Goal: Task Accomplishment & Management: Use online tool/utility

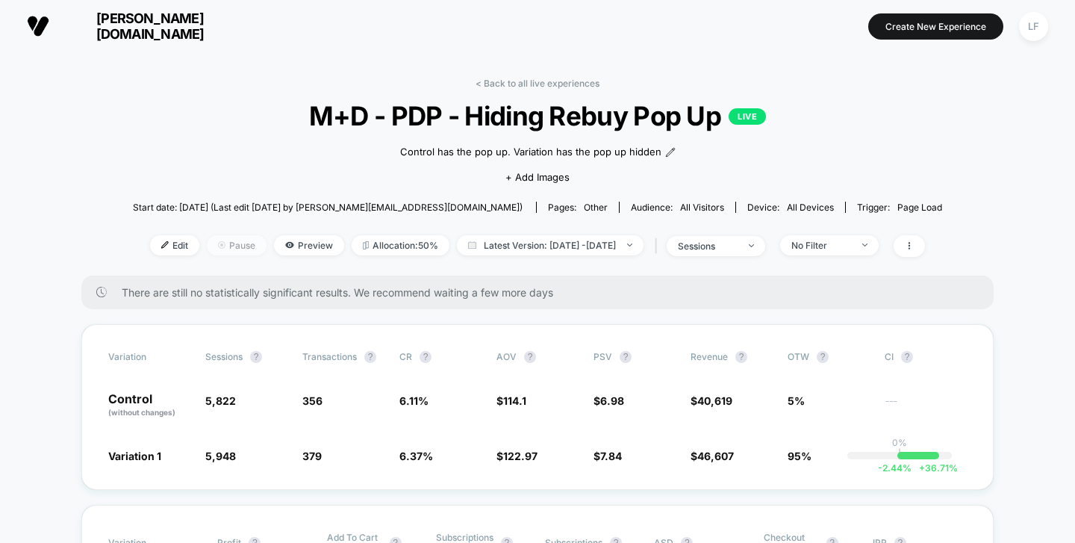
scroll to position [193, 0]
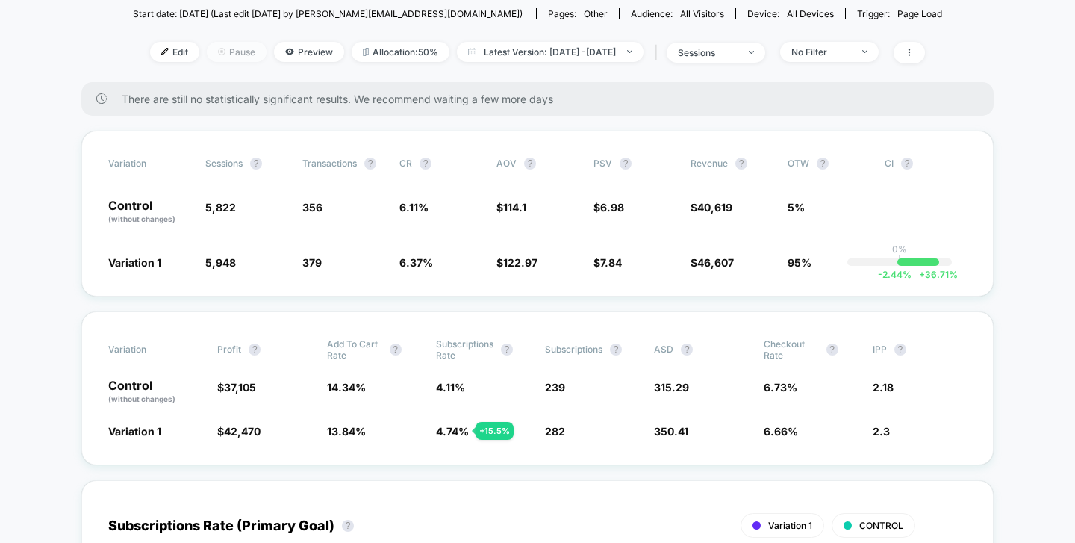
click at [218, 49] on img at bounding box center [221, 51] width 7 height 7
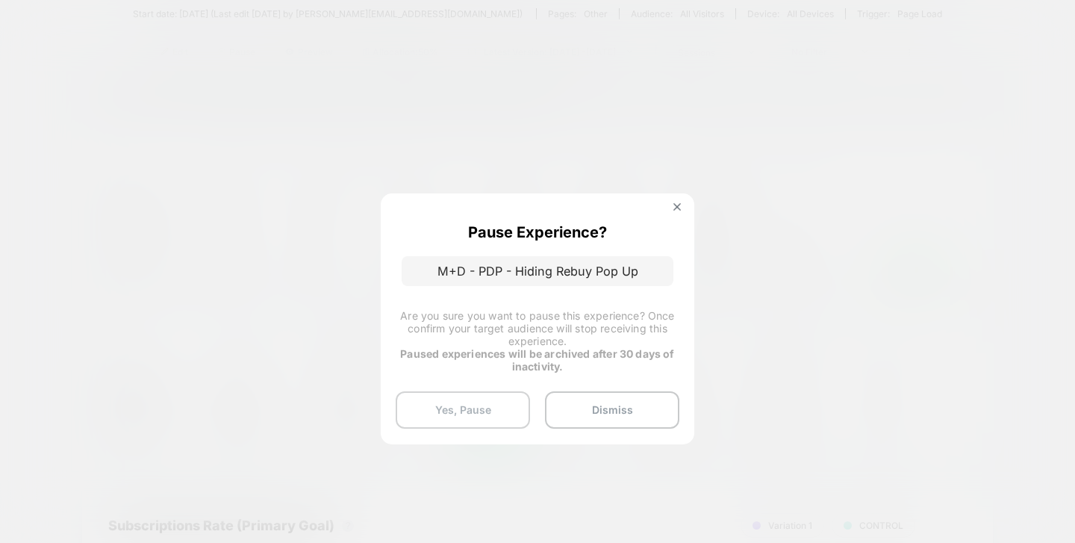
click at [497, 405] on button "Yes, Pause" at bounding box center [463, 409] width 134 height 37
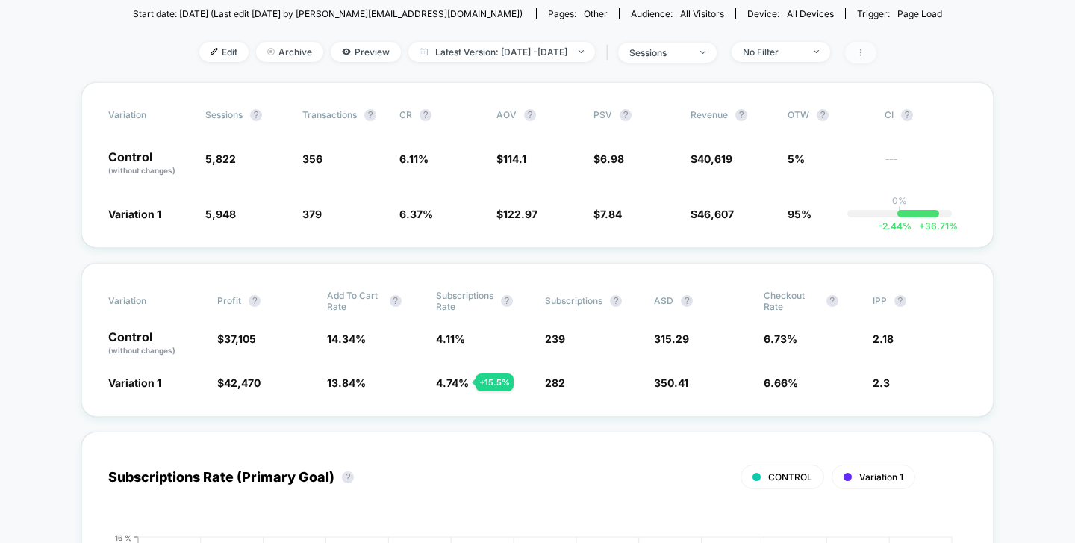
click at [876, 57] on span at bounding box center [860, 53] width 31 height 22
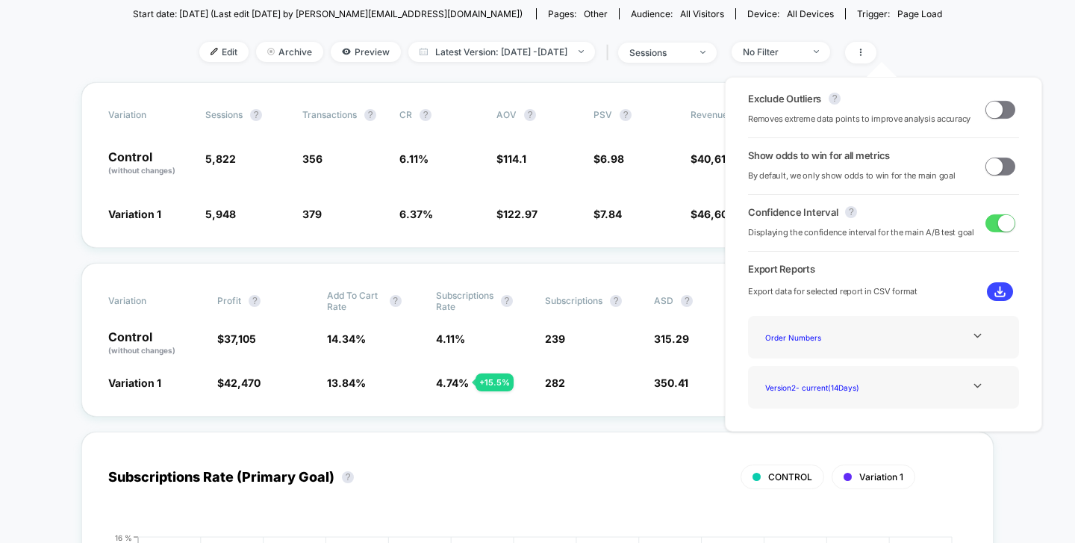
click at [1003, 160] on span at bounding box center [1000, 166] width 30 height 18
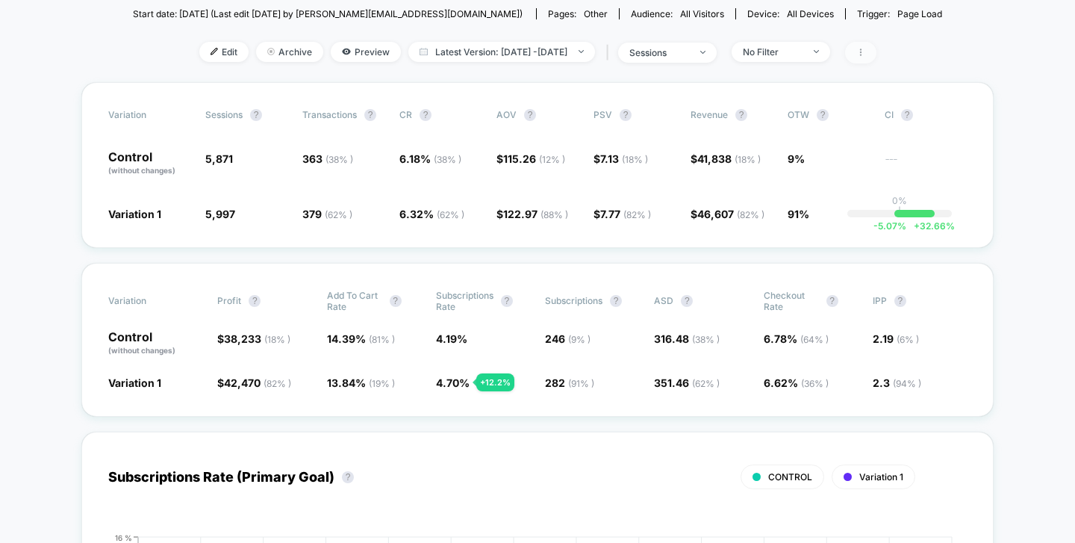
click at [876, 46] on span at bounding box center [860, 53] width 31 height 22
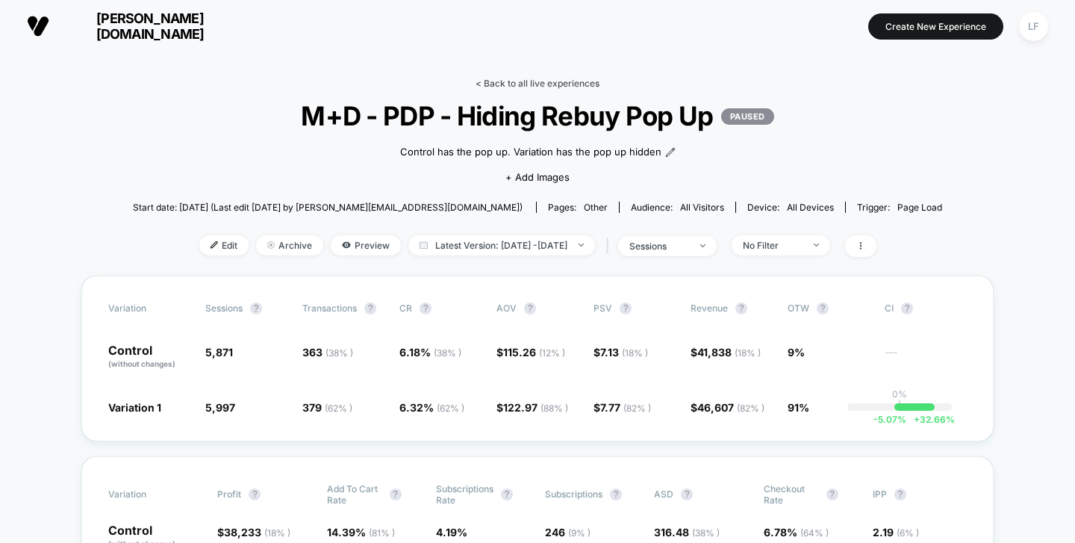
click at [552, 78] on link "< Back to all live experiences" at bounding box center [537, 83] width 124 height 11
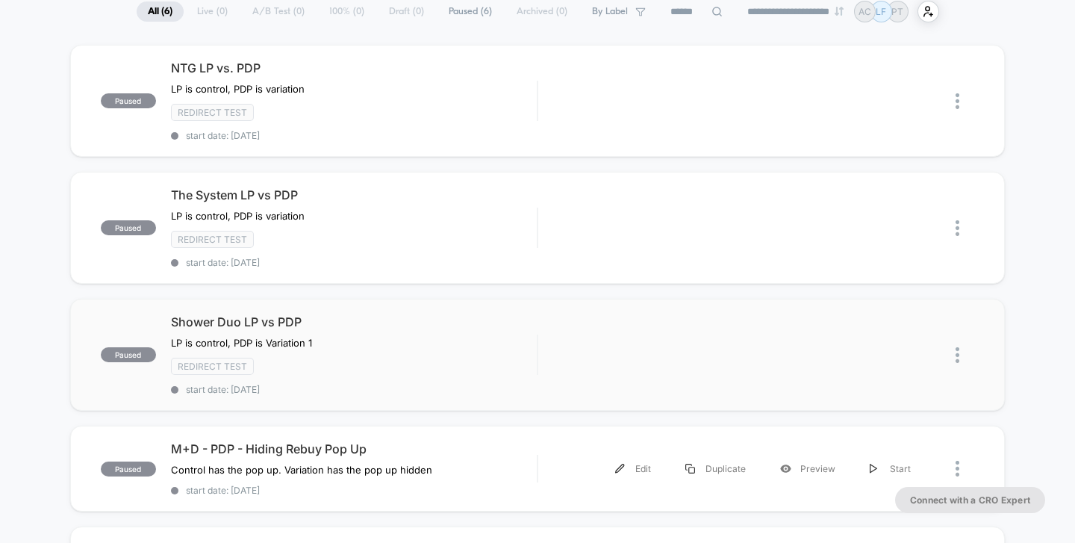
scroll to position [126, 0]
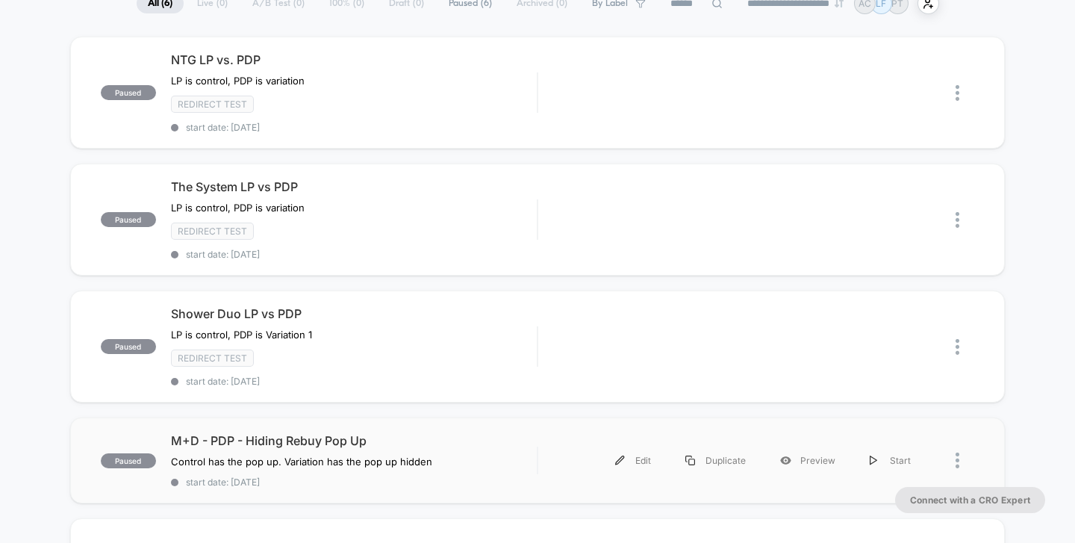
click at [962, 456] on div at bounding box center [964, 460] width 19 height 34
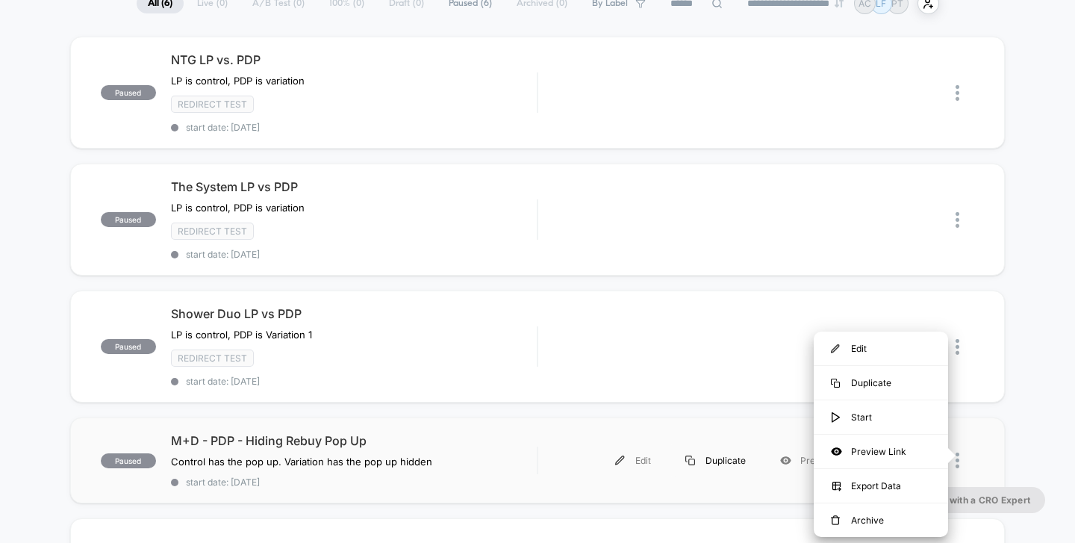
click at [737, 458] on div "Duplicate" at bounding box center [715, 460] width 95 height 34
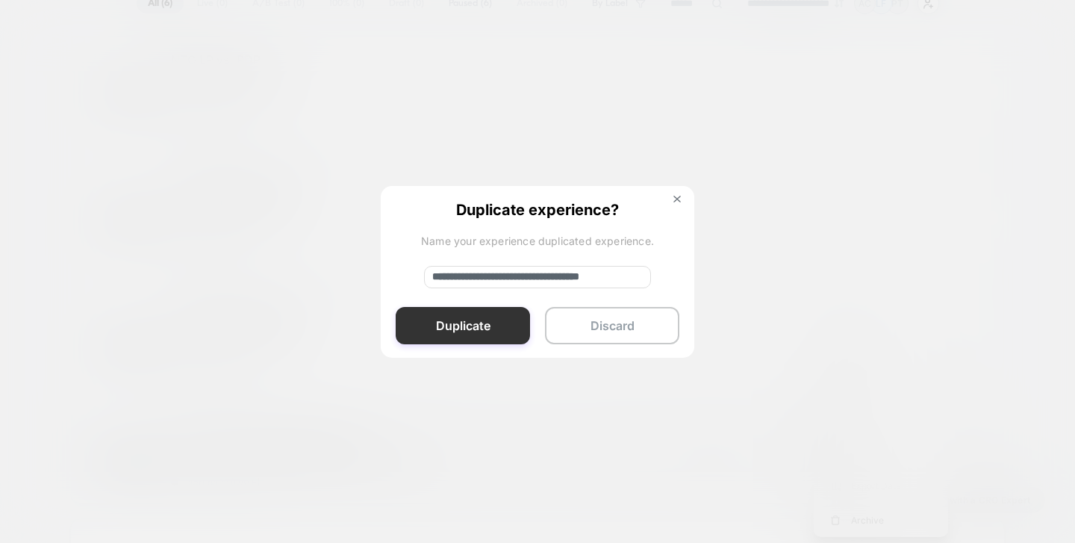
click at [499, 311] on button "Duplicate" at bounding box center [463, 325] width 134 height 37
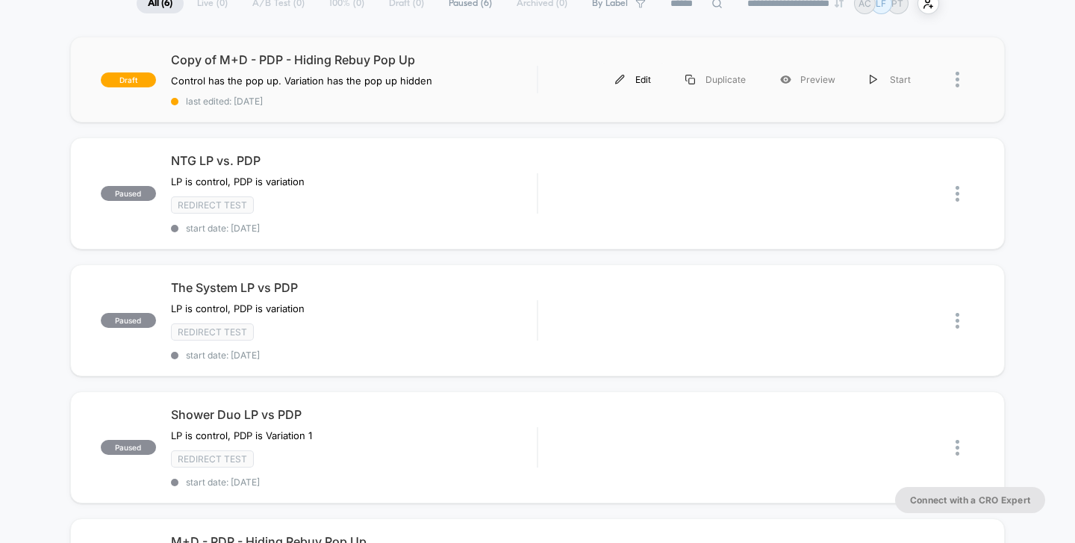
click at [649, 84] on div "Edit" at bounding box center [633, 80] width 70 height 34
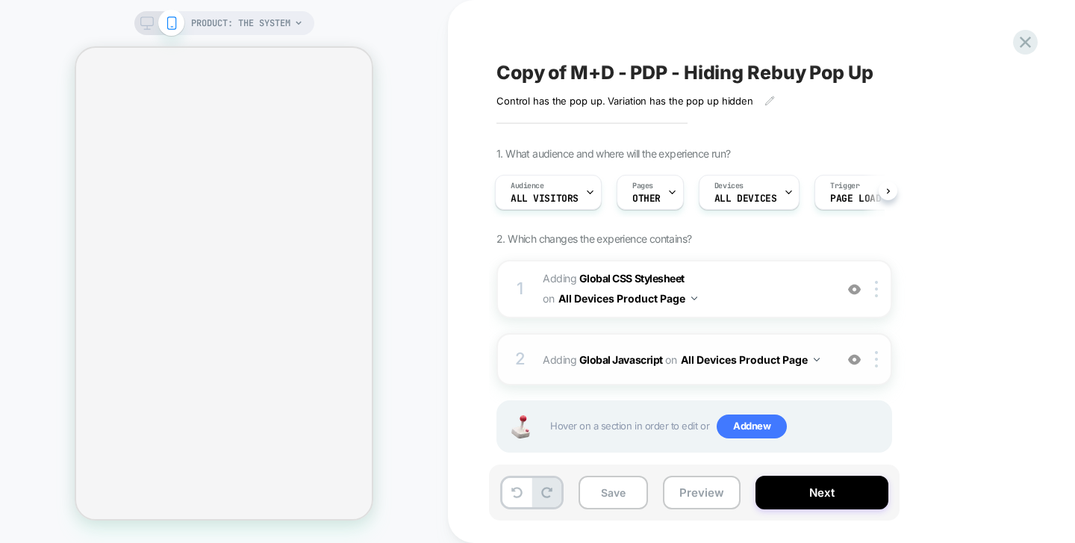
scroll to position [21, 0]
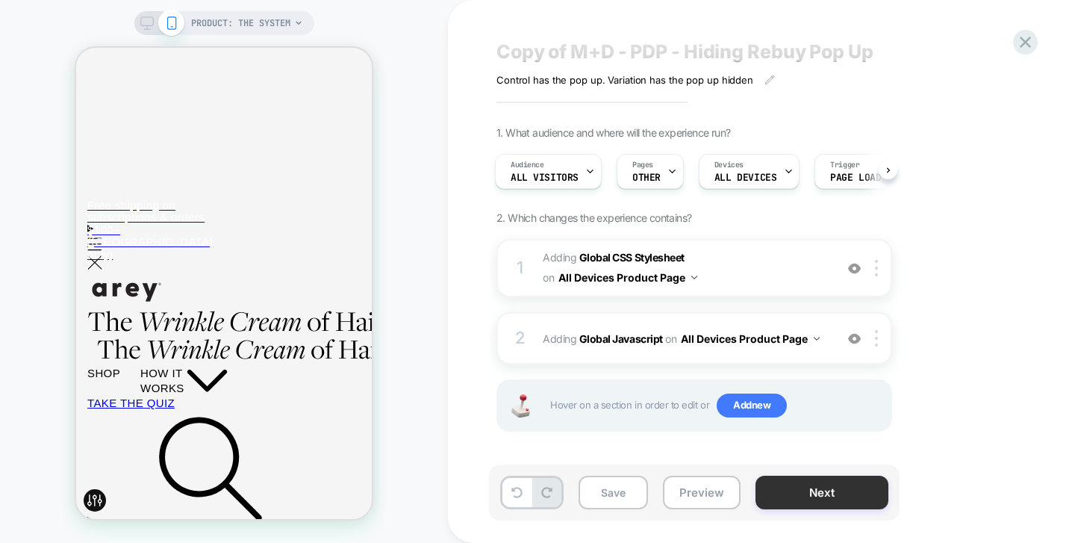
click at [778, 501] on button "Next" at bounding box center [821, 492] width 133 height 34
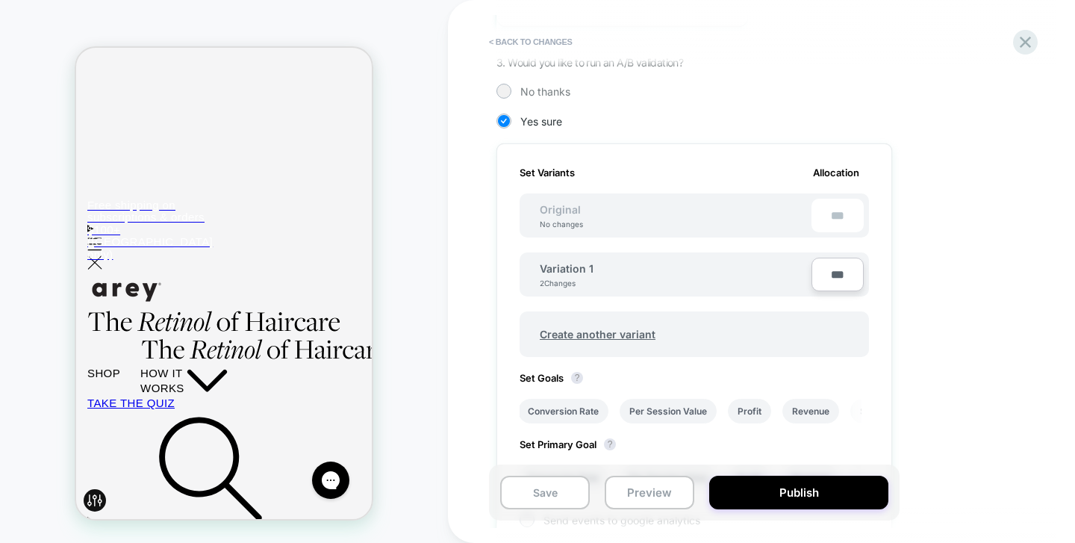
scroll to position [0, 0]
click at [560, 91] on span "No thanks" at bounding box center [545, 91] width 50 height 13
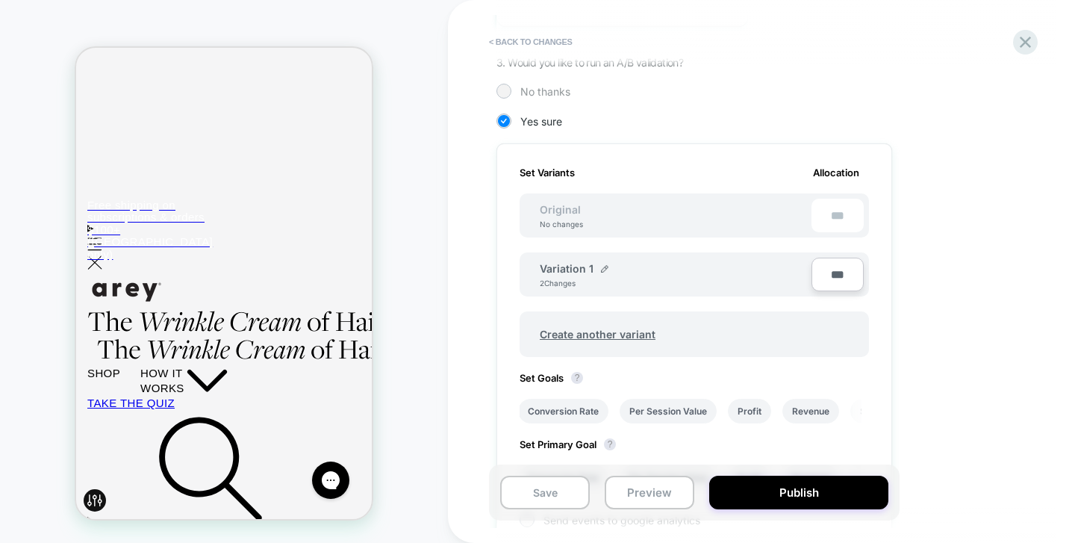
scroll to position [133, 0]
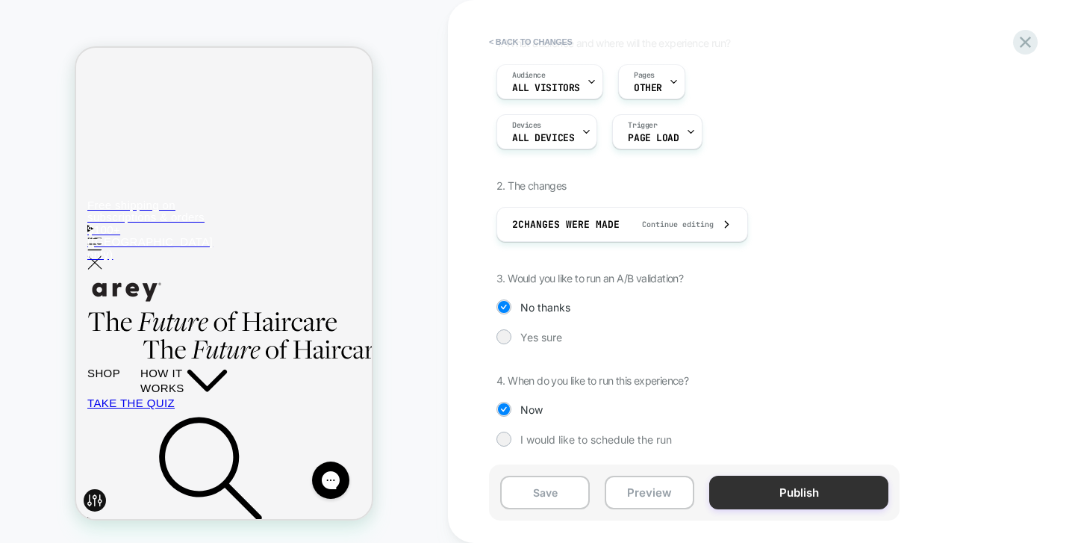
click at [770, 487] on button "Publish" at bounding box center [798, 492] width 179 height 34
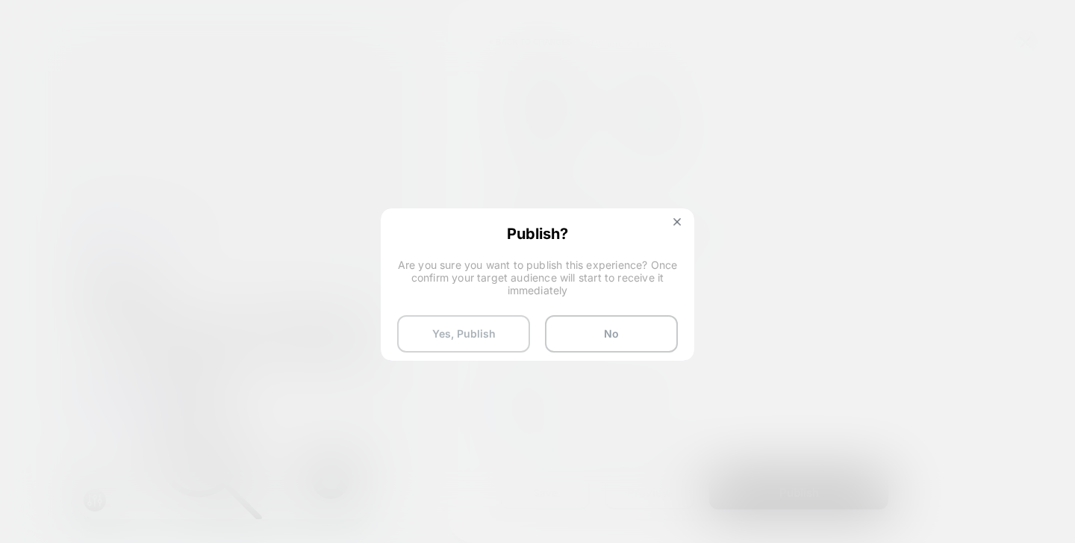
click at [499, 331] on button "Yes, Publish" at bounding box center [463, 333] width 133 height 37
